Goal: Task Accomplishment & Management: Complete application form

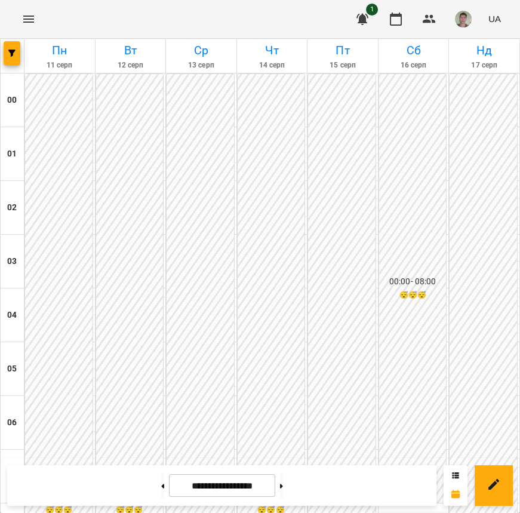
scroll to position [903, 0]
click at [283, 478] on button at bounding box center [281, 485] width 3 height 26
click at [283, 481] on button at bounding box center [281, 485] width 3 height 26
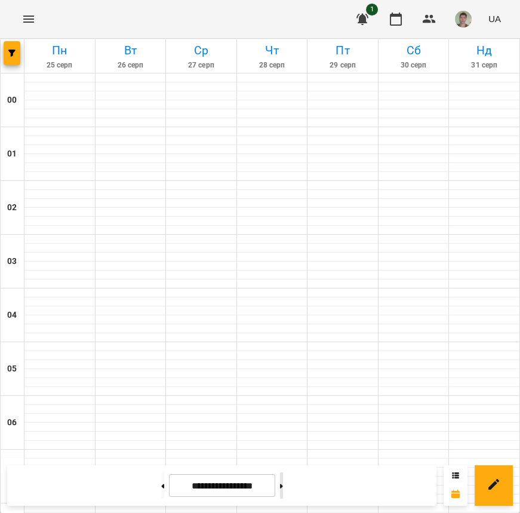
click at [283, 481] on button at bounding box center [281, 485] width 3 height 26
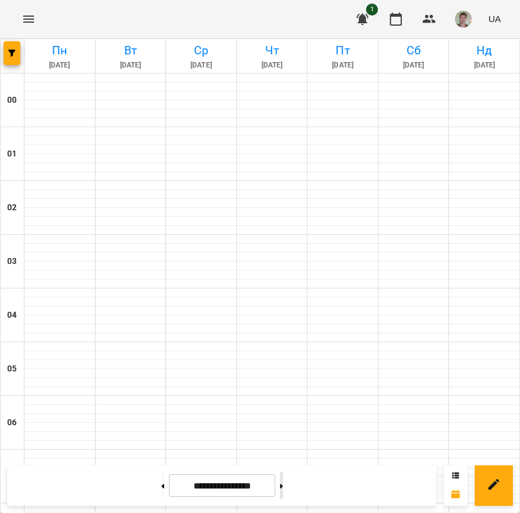
click at [283, 481] on button at bounding box center [281, 485] width 3 height 26
click at [283, 483] on button at bounding box center [281, 485] width 3 height 26
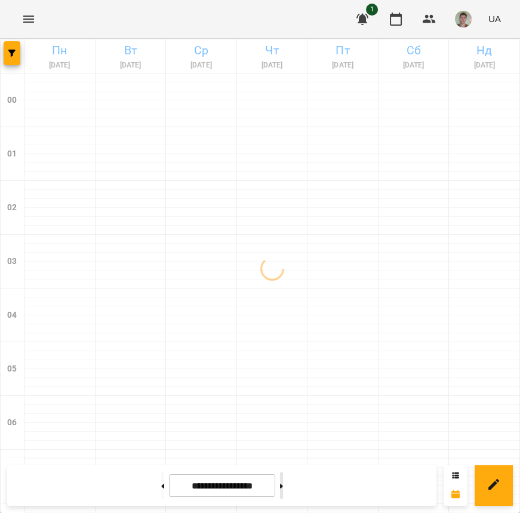
click at [283, 482] on button at bounding box center [281, 485] width 3 height 26
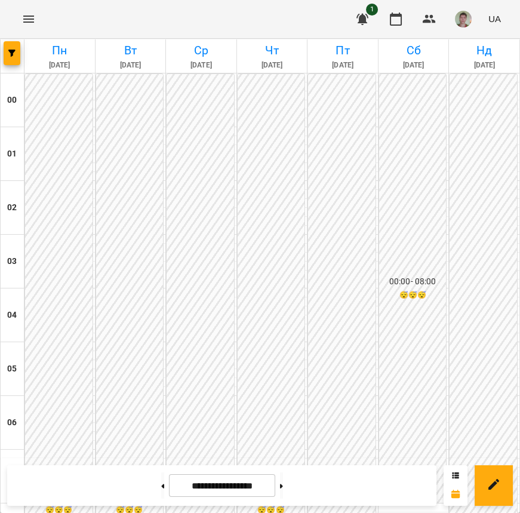
scroll to position [849, 0]
click at [161, 484] on icon at bounding box center [162, 486] width 3 height 5
click at [161, 485] on button at bounding box center [162, 485] width 3 height 26
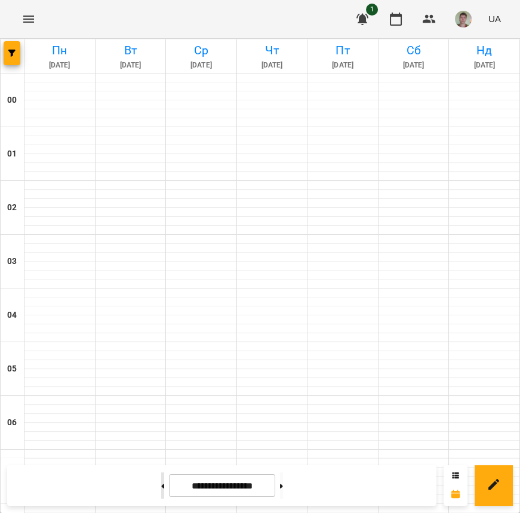
click at [161, 485] on button at bounding box center [162, 485] width 3 height 26
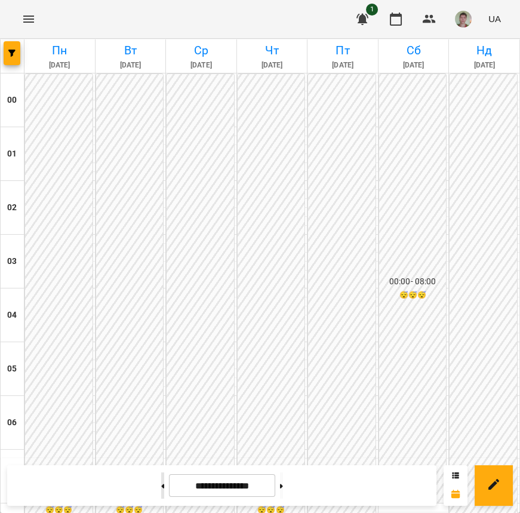
click at [161, 486] on button at bounding box center [162, 485] width 3 height 26
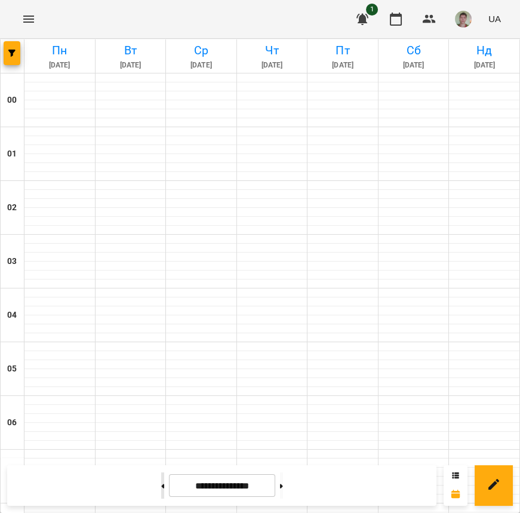
click at [161, 486] on button at bounding box center [162, 485] width 3 height 26
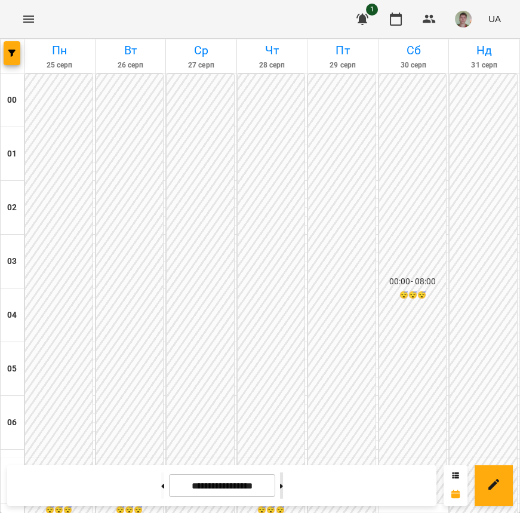
click at [283, 482] on button at bounding box center [281, 485] width 3 height 26
type input "**********"
